Goal: Task Accomplishment & Management: Use online tool/utility

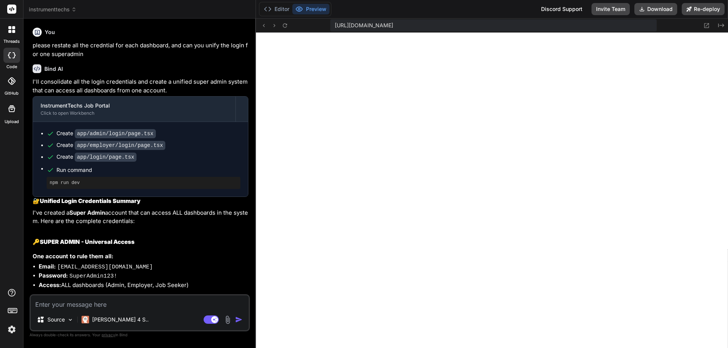
scroll to position [4848, 0]
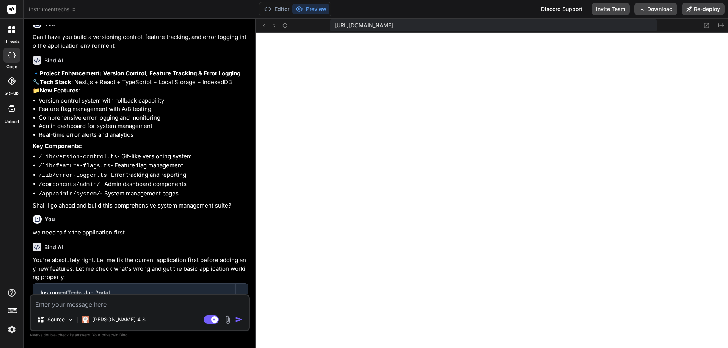
paste textarea "Failed to compile ./app/globals.css:29:15 Syntax error: /home/y0kcklukd0sk6k1gc…"
type textarea "Failed to compile ./app/globals.css:29:15 Syntax error: /home/y0kcklukd0sk6k1gc…"
type textarea "x"
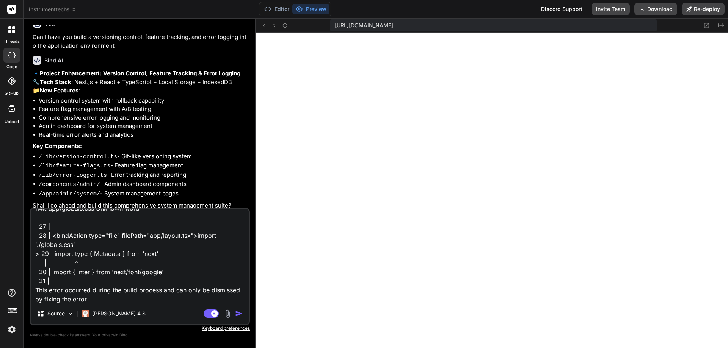
type textarea "Failed to compile ./app/globals.css:29:15 Syntax error: /home/y0kcklukd0sk6k1gc…"
click at [237, 314] on img "button" at bounding box center [239, 314] width 8 height 8
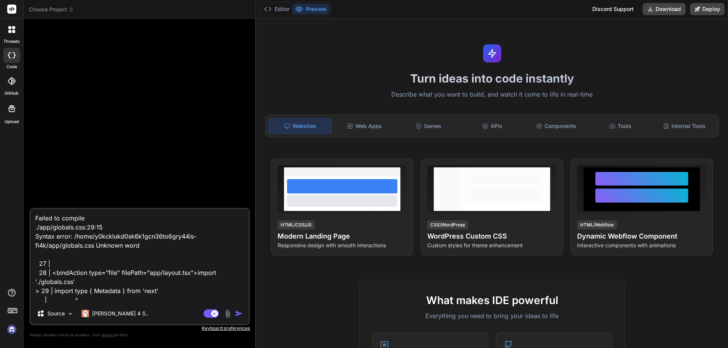
scroll to position [38, 0]
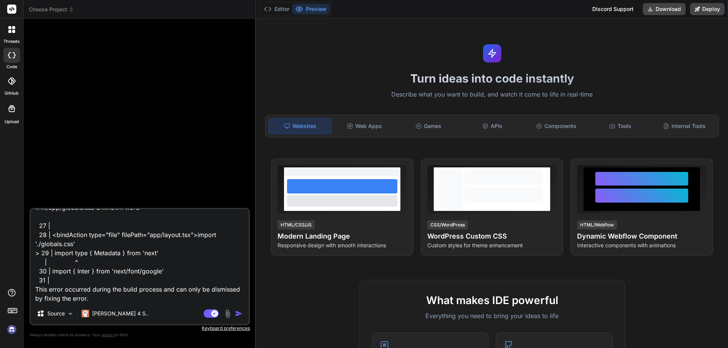
click at [237, 313] on img "button" at bounding box center [239, 314] width 8 height 8
type textarea "x"
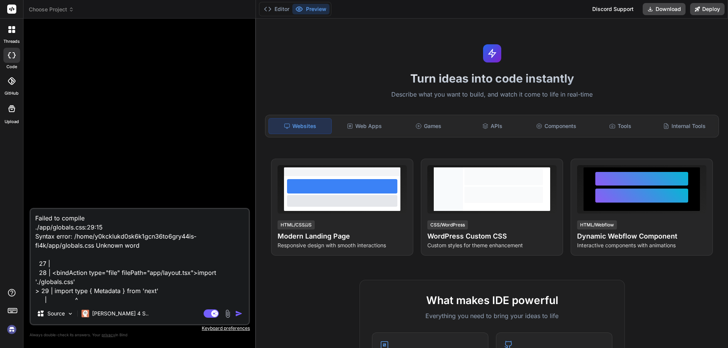
click at [11, 308] on icon at bounding box center [12, 310] width 11 height 11
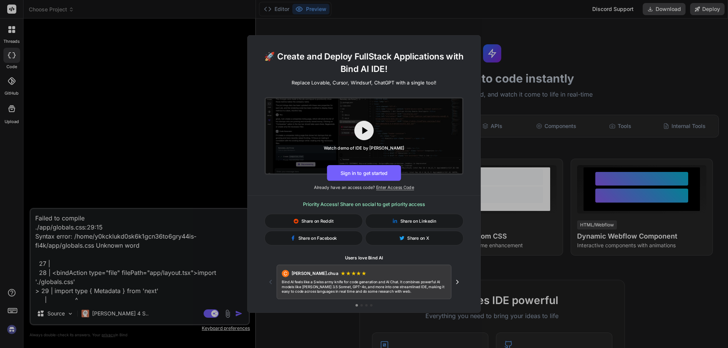
click at [11, 308] on div "🚀 Create and Deploy FullStack Applications with Bind AI IDE! Replace Lovable, C…" at bounding box center [364, 174] width 728 height 348
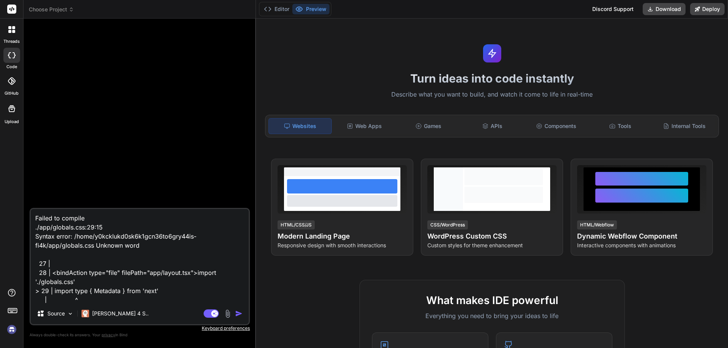
click at [10, 312] on icon at bounding box center [12, 310] width 11 height 11
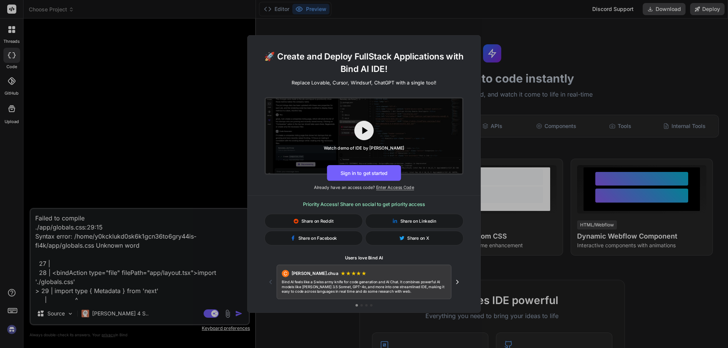
click at [141, 140] on div "🚀 Create and Deploy FullStack Applications with Bind AI IDE! Replace Lovable, C…" at bounding box center [364, 174] width 728 height 348
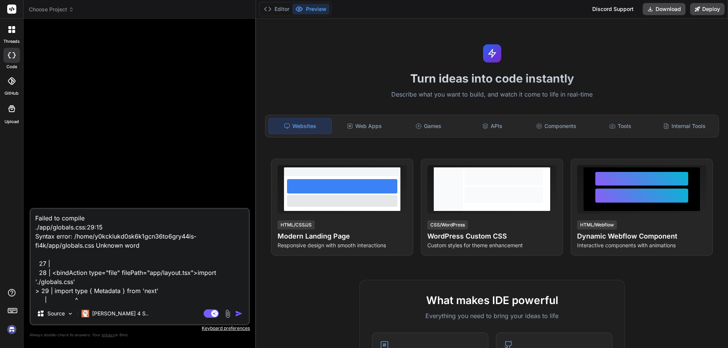
click at [14, 105] on icon at bounding box center [11, 108] width 9 height 9
click at [238, 314] on img "button" at bounding box center [239, 314] width 8 height 8
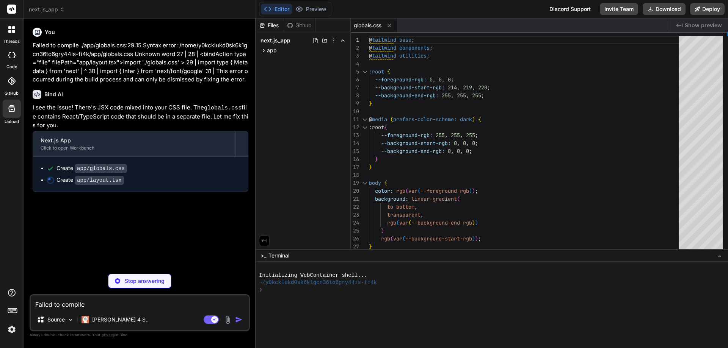
click at [69, 6] on div "next.js_app" at bounding box center [139, 10] width 221 height 8
type textarea "x"
type textarea ") }"
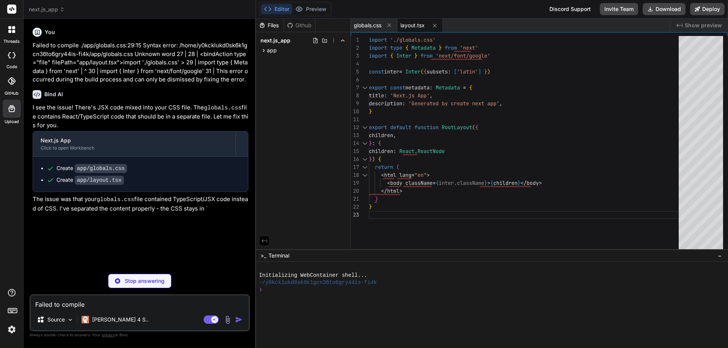
click at [64, 9] on icon at bounding box center [62, 9] width 5 height 5
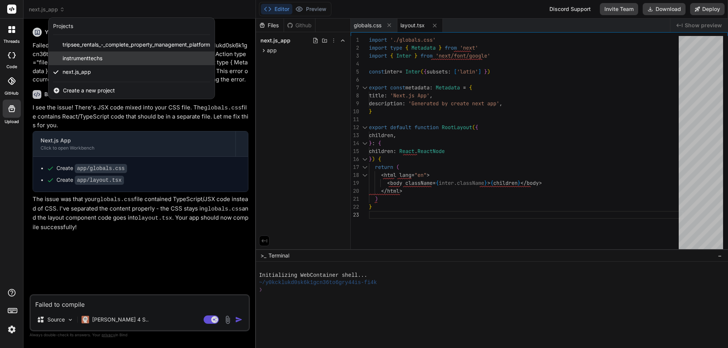
click at [71, 57] on span "instrumenttechs" at bounding box center [83, 59] width 40 height 8
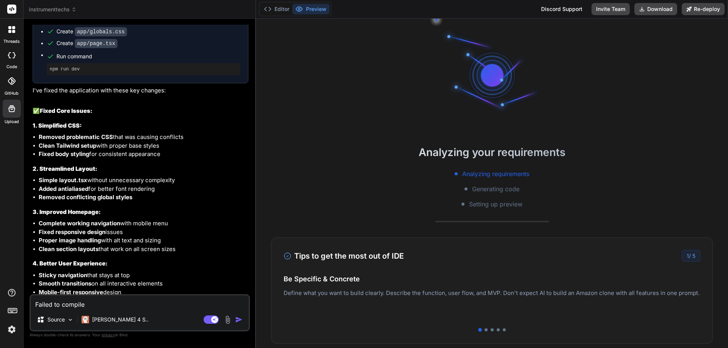
scroll to position [1596, 0]
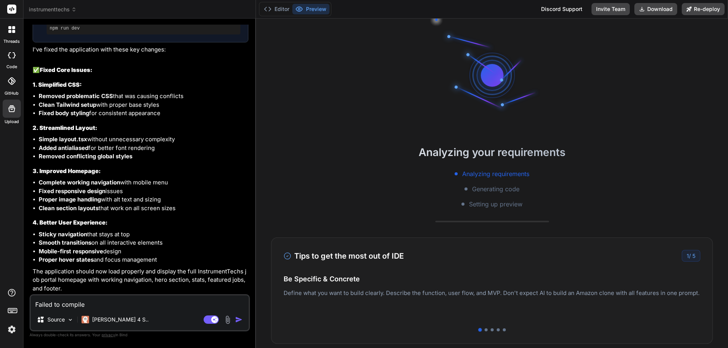
click at [125, 310] on div "Failed to compile ./app/globals.css:29:15 Syntax error: /home/y0kcklukd0sk6k1gc…" at bounding box center [140, 313] width 220 height 37
drag, startPoint x: 125, startPoint y: 310, endPoint x: 118, endPoint y: 305, distance: 9.2
click at [118, 305] on textarea "Failed to compile ./app/globals.css:29:15 Syntax error: /home/y0kcklukd0sk6k1gc…" at bounding box center [140, 303] width 218 height 14
paste textarea
type textarea "x"
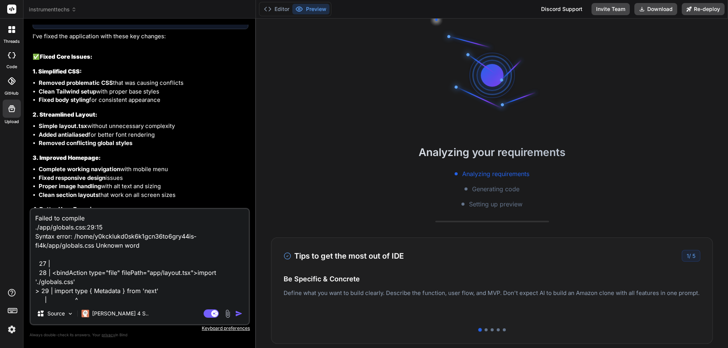
scroll to position [37, 0]
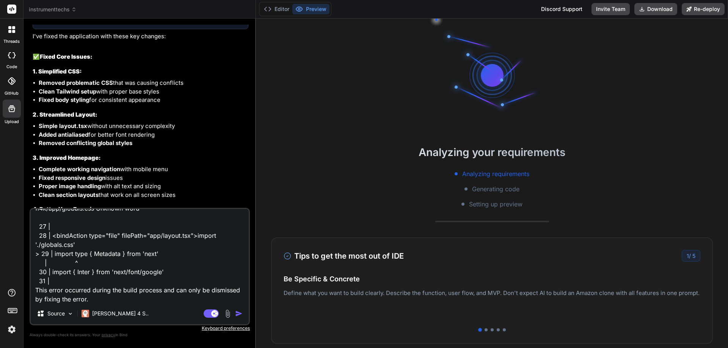
type textarea "Failed to compile ./app/globals.css:29:15 Syntax error: /home/y0kcklukd0sk6k1gc…"
click at [235, 310] on img "button" at bounding box center [239, 314] width 8 height 8
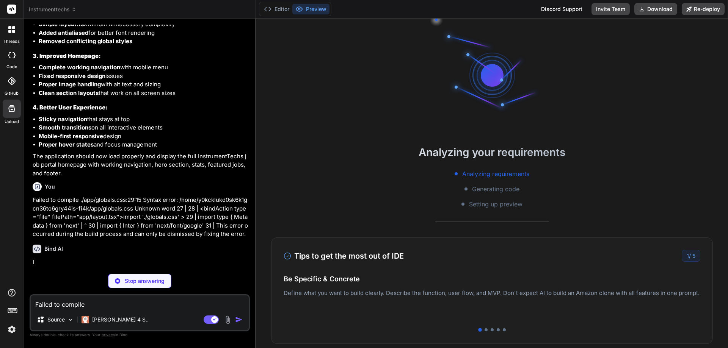
scroll to position [1709, 0]
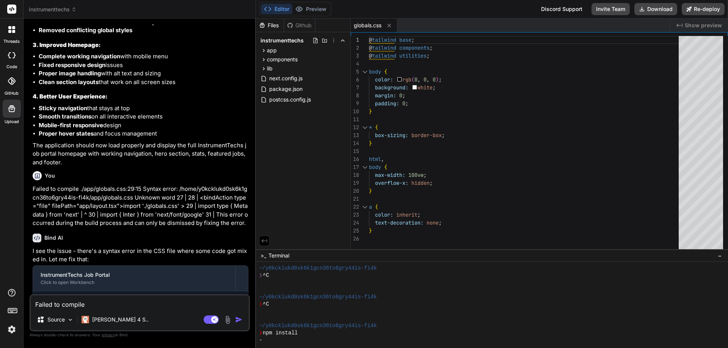
type textarea "x"
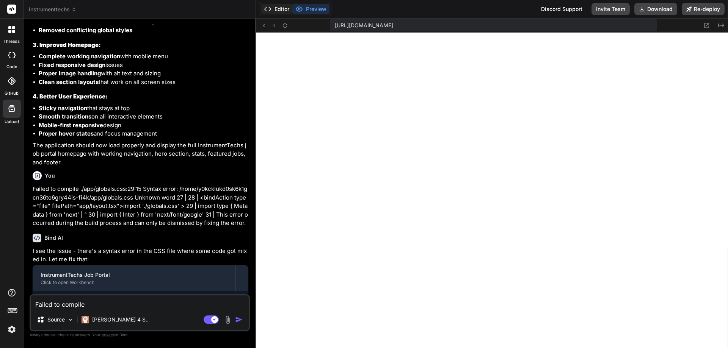
scroll to position [252, 0]
click at [67, 7] on span "instrumenttechs" at bounding box center [53, 10] width 48 height 8
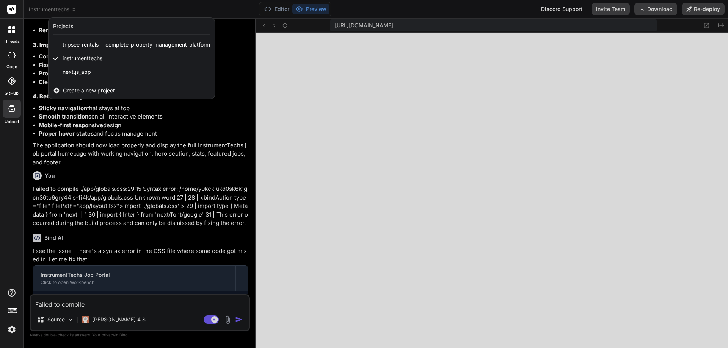
click at [83, 91] on span "Create a new project" at bounding box center [89, 91] width 52 height 8
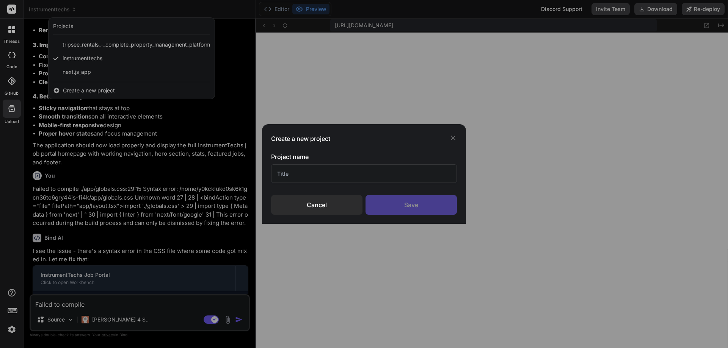
click at [321, 170] on input "text" at bounding box center [364, 174] width 186 height 19
type input "TrafficBasics.com"
click at [406, 210] on div "Save" at bounding box center [410, 205] width 91 height 20
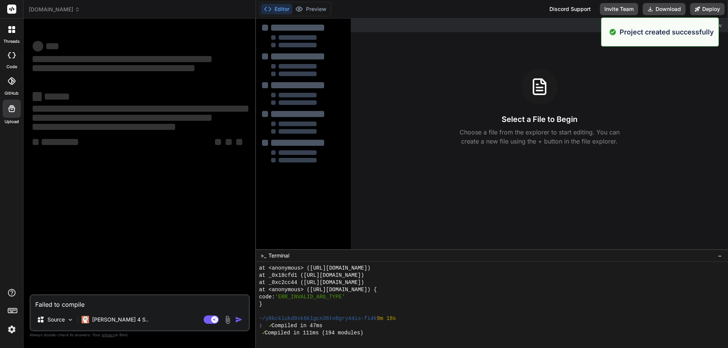
scroll to position [1340, 0]
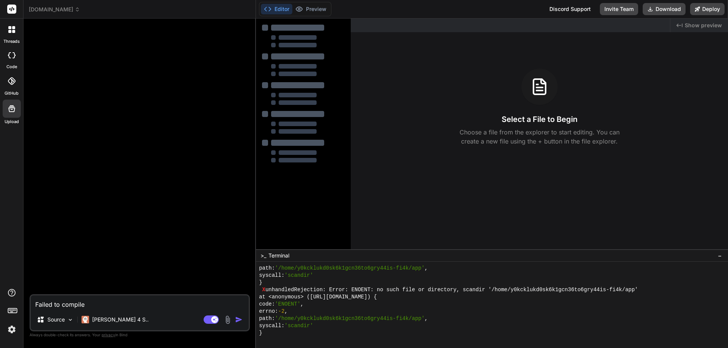
type textarea "x"
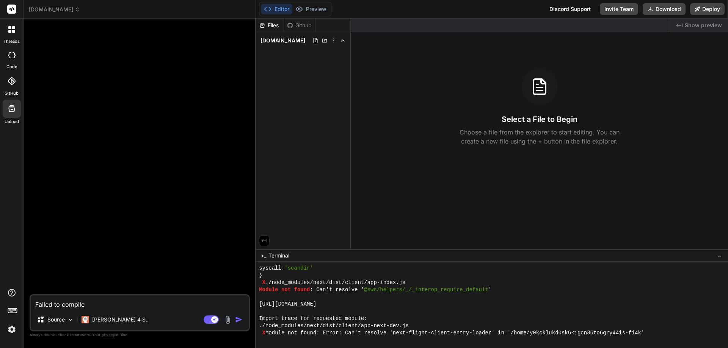
scroll to position [1801, 0]
click at [124, 304] on textarea "Failed to compile ./app/globals.css:29:15 Syntax error: /home/y0kcklukd0sk6k1gc…" at bounding box center [140, 303] width 218 height 14
paste textarea "Website Layout for TrafficBasics.com Based on A/B testing data from affiliate m…"
type textarea "Website Layout for TrafficBasics.com Based on A/B testing data from affiliate m…"
type textarea "x"
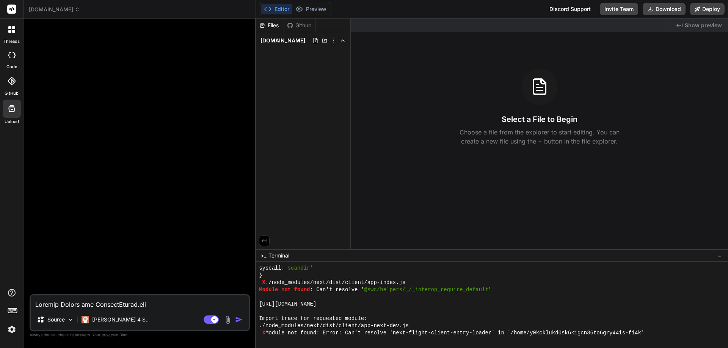
scroll to position [2603, 0]
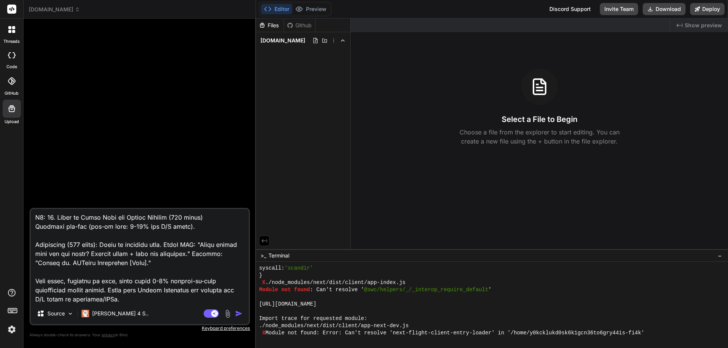
type textarea "Website Layout for TrafficBasics.com Based on A/B testing data from affiliate m…"
click at [238, 315] on img "button" at bounding box center [239, 314] width 8 height 8
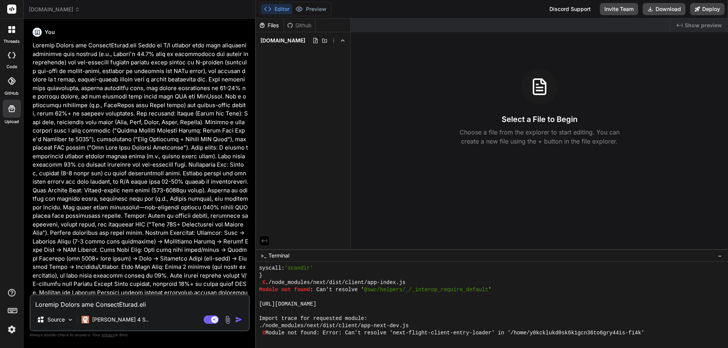
click at [238, 317] on img "button" at bounding box center [239, 320] width 8 height 8
type textarea "x"
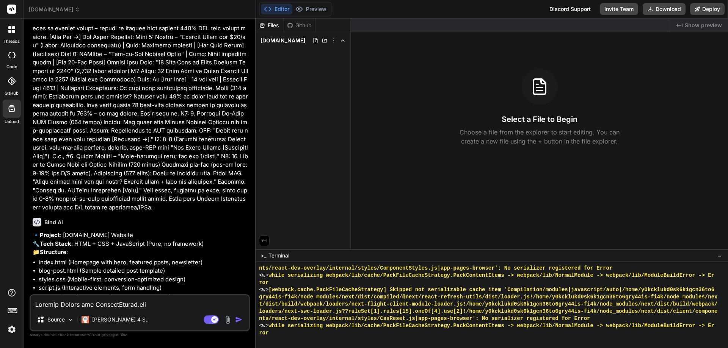
scroll to position [1500, 0]
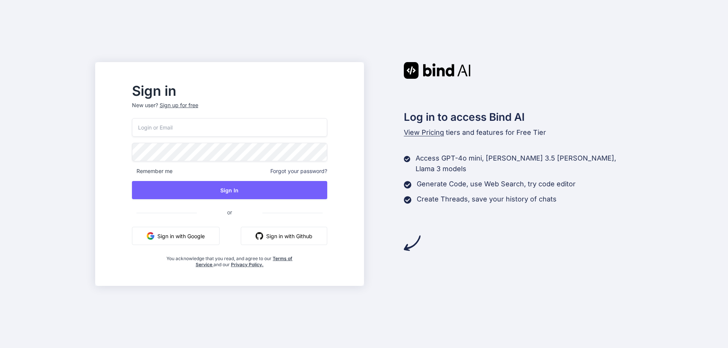
type input "[PERSON_NAME][EMAIL_ADDRESS][DOMAIN_NAME]"
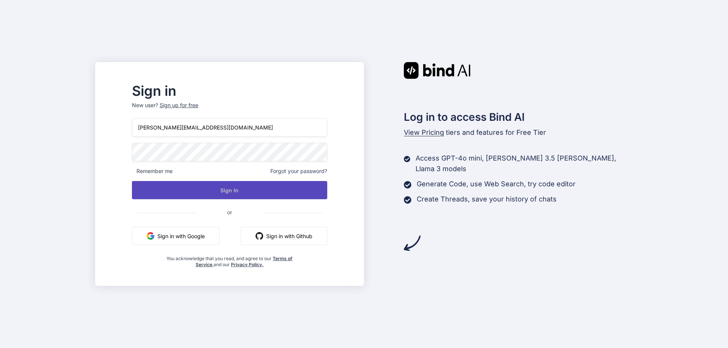
click at [244, 187] on button "Sign In" at bounding box center [229, 190] width 195 height 18
